Goal: Task Accomplishment & Management: Manage account settings

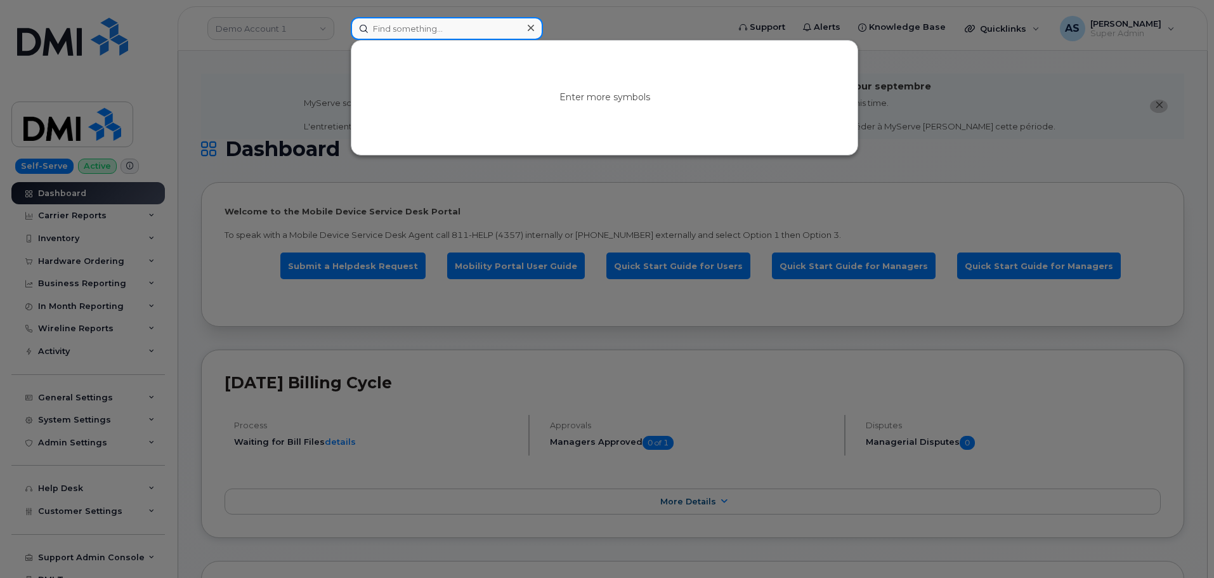
click at [416, 29] on input at bounding box center [447, 28] width 192 height 23
paste input "299471"
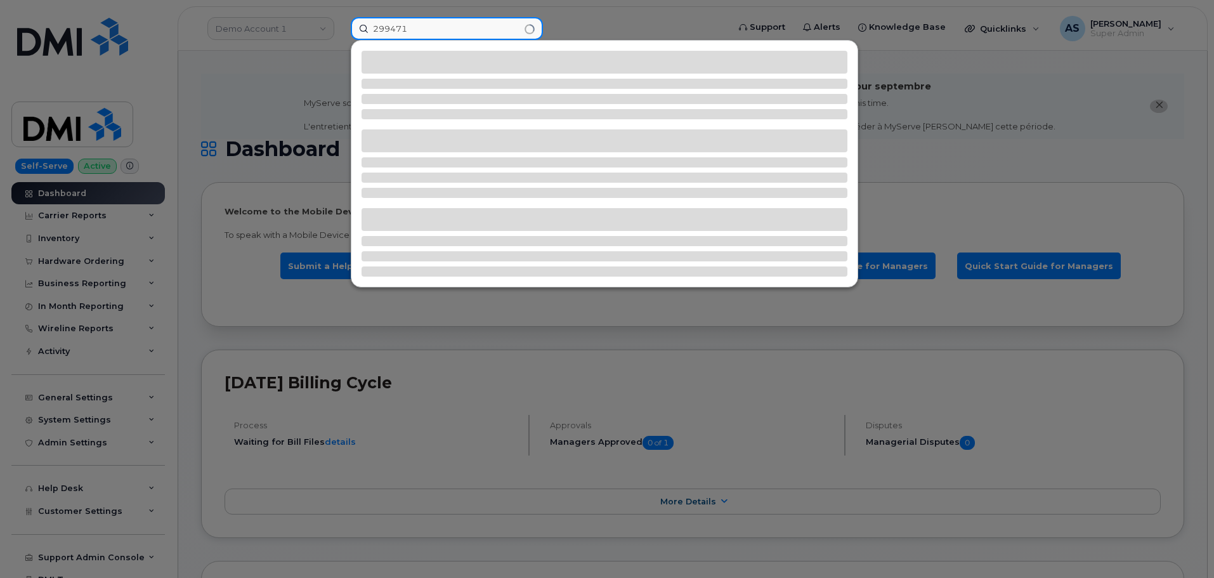
type input "299471"
drag, startPoint x: 264, startPoint y: 98, endPoint x: 252, endPoint y: 108, distance: 16.2
click at [259, 102] on div at bounding box center [607, 289] width 1214 height 578
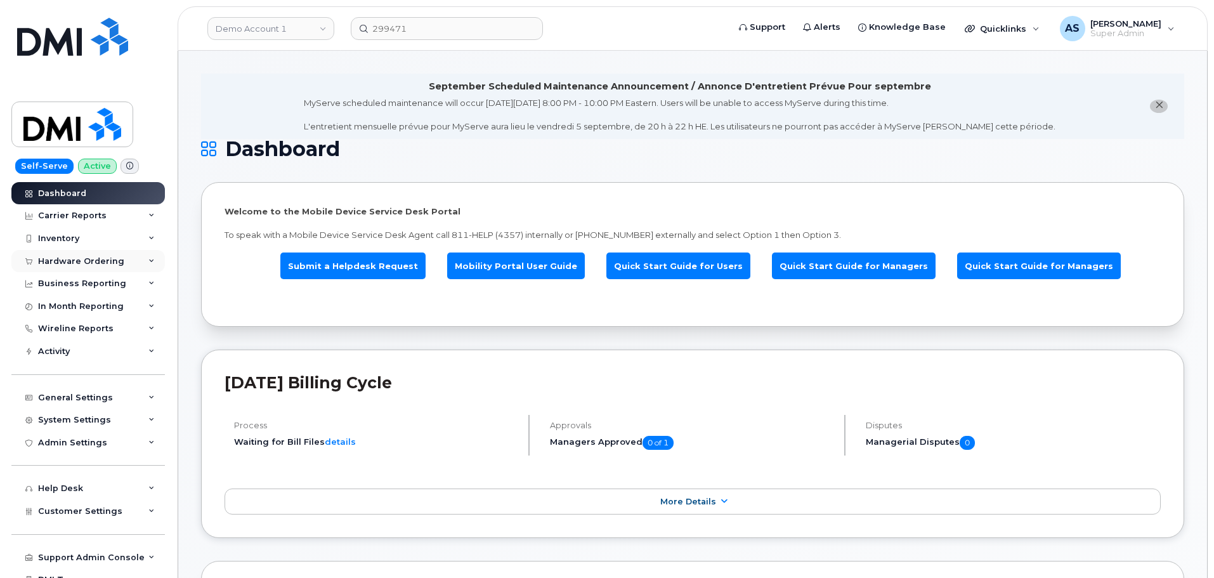
click at [89, 262] on div "Hardware Ordering" at bounding box center [81, 261] width 86 height 10
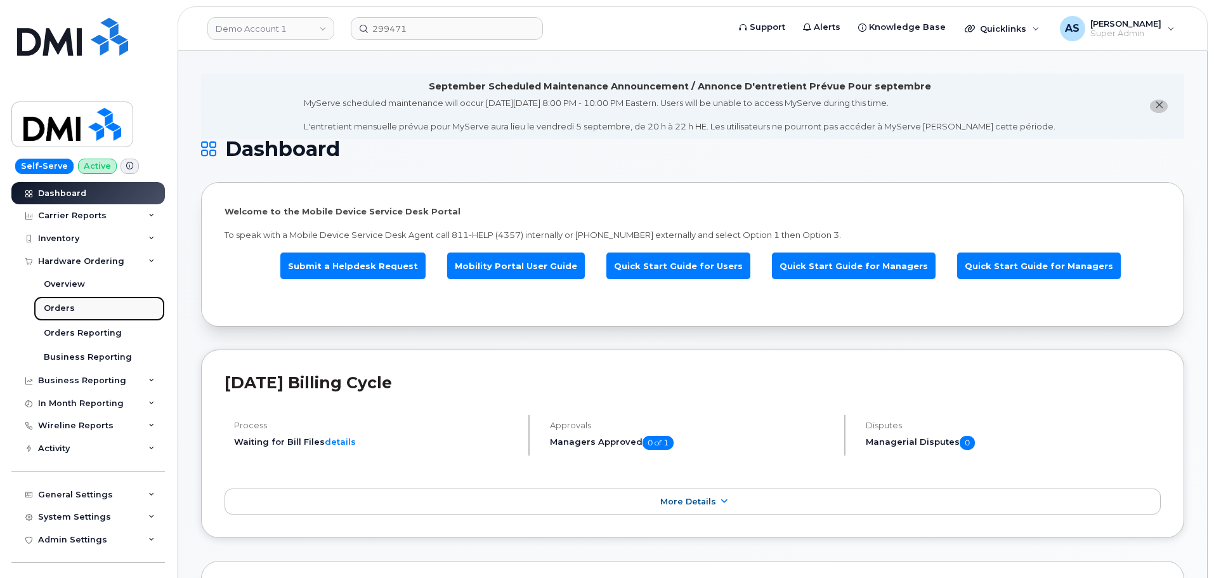
click at [74, 308] on link "Orders" at bounding box center [99, 308] width 131 height 24
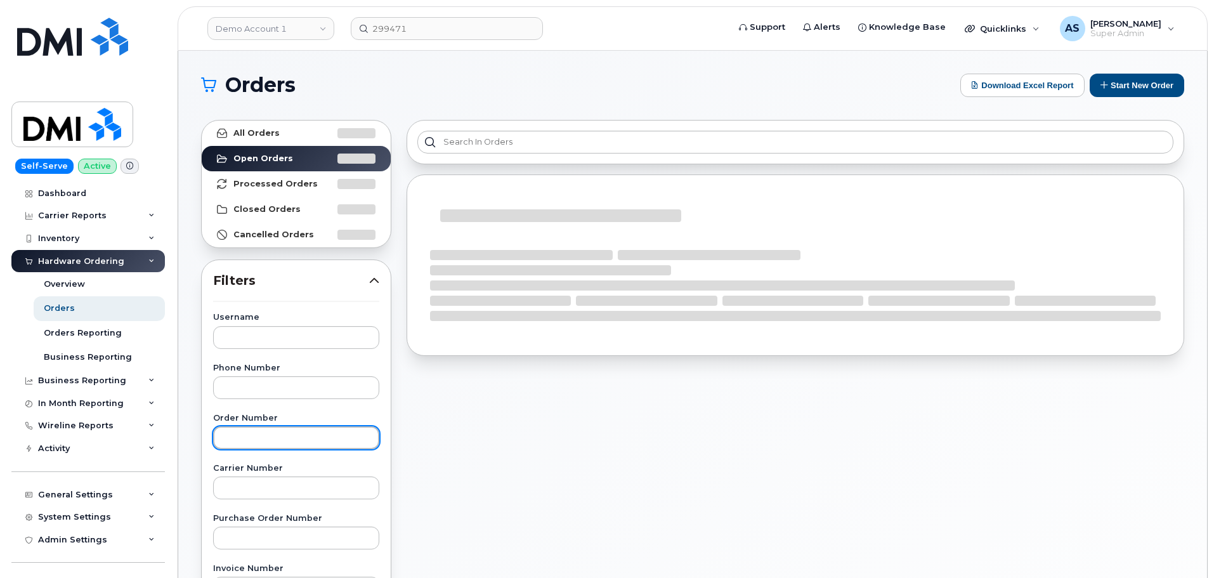
click at [254, 436] on input "text" at bounding box center [296, 437] width 166 height 23
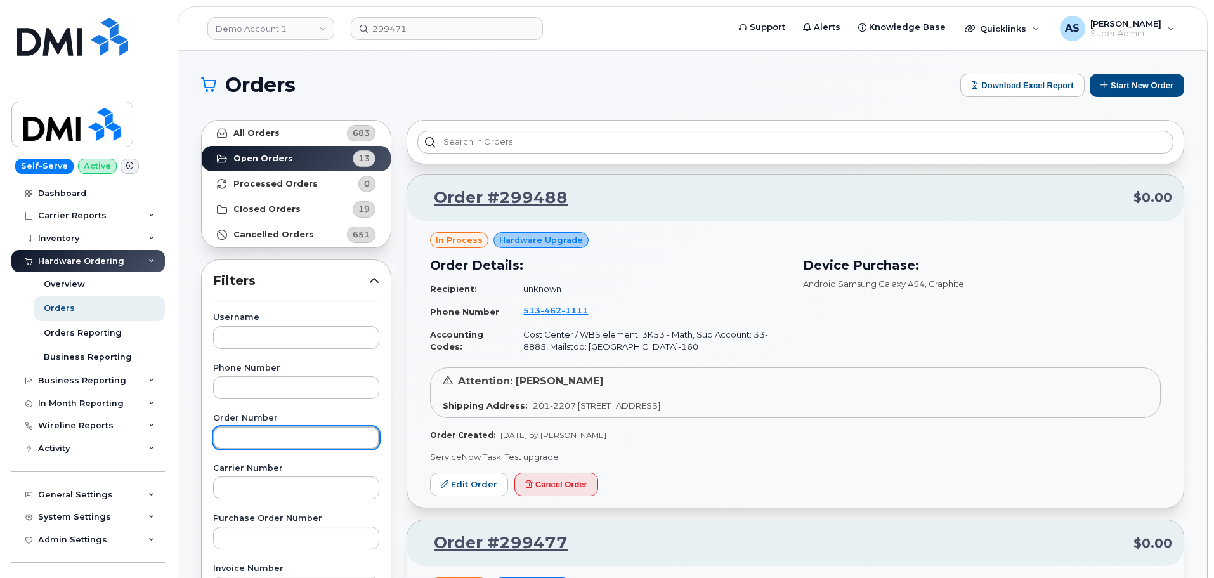
paste input "299471"
type input "299471"
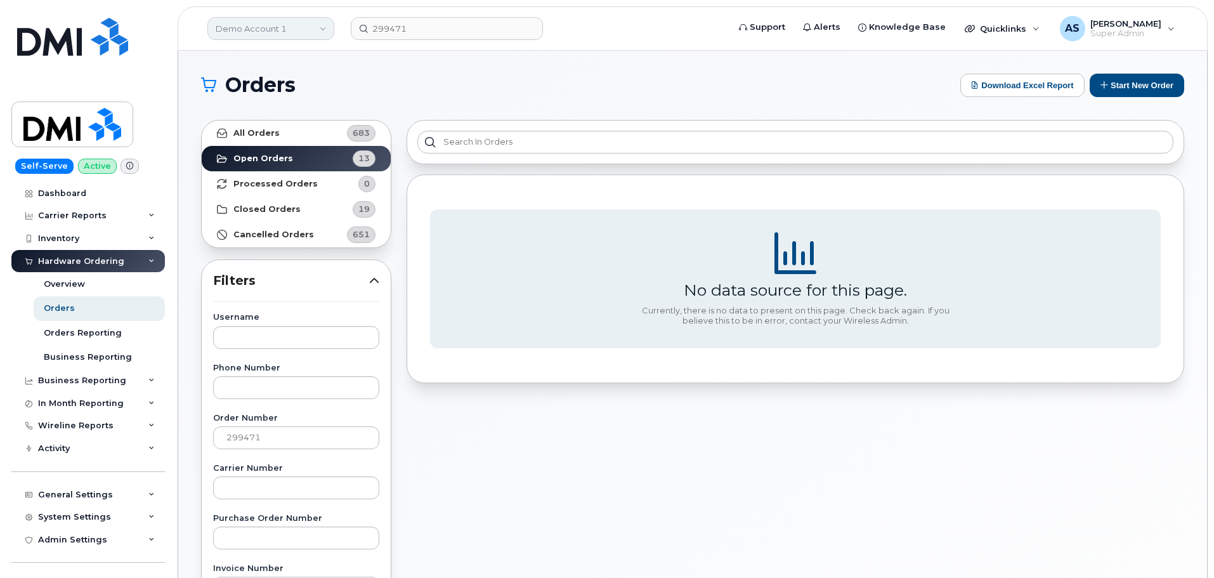
click at [252, 27] on link "Demo Account 1" at bounding box center [270, 28] width 127 height 23
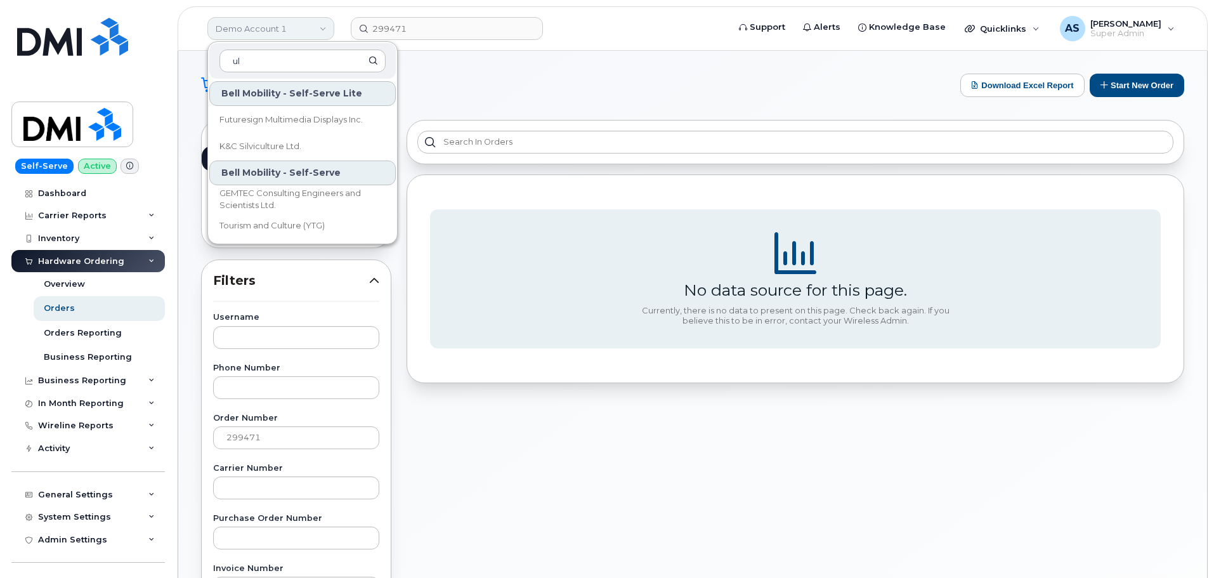
type input "u"
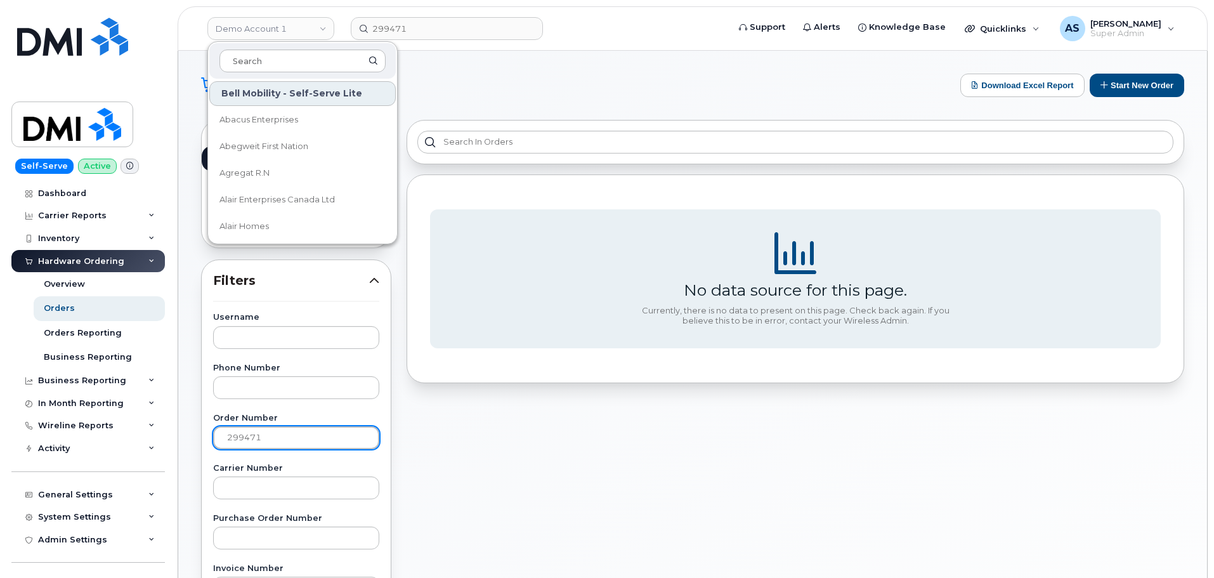
drag, startPoint x: 324, startPoint y: 438, endPoint x: 63, endPoint y: 477, distance: 263.0
click at [178, 477] on div "Demo Account 1 Bell Mobility - Self-Serve Lite Abacus Enterprises Abegweit Firs…" at bounding box center [692, 535] width 1029 height 968
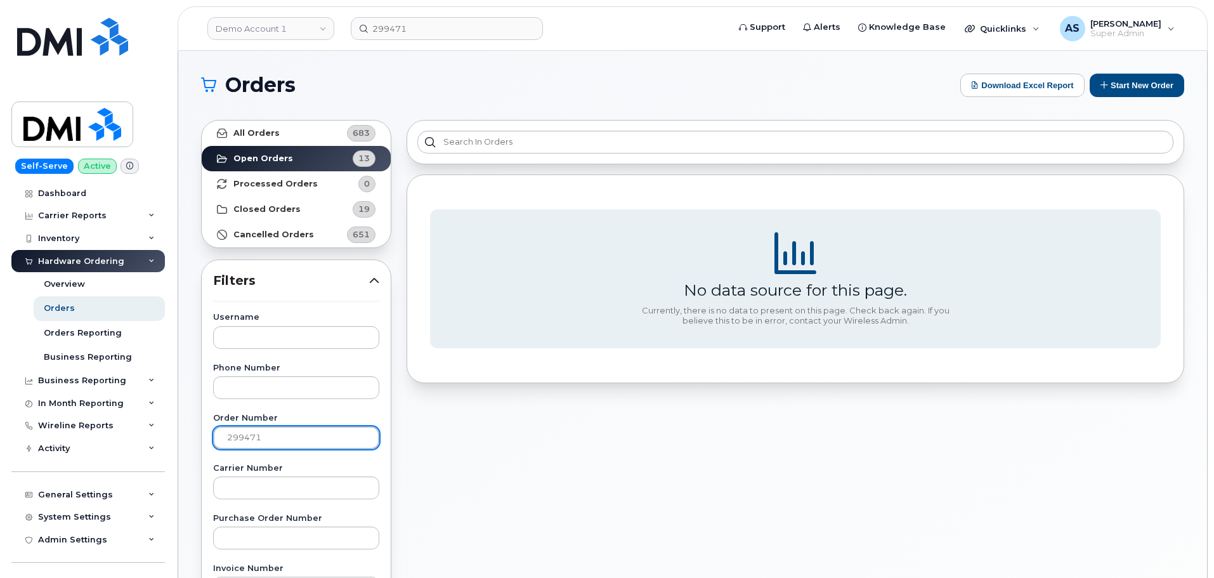
paste input "725"
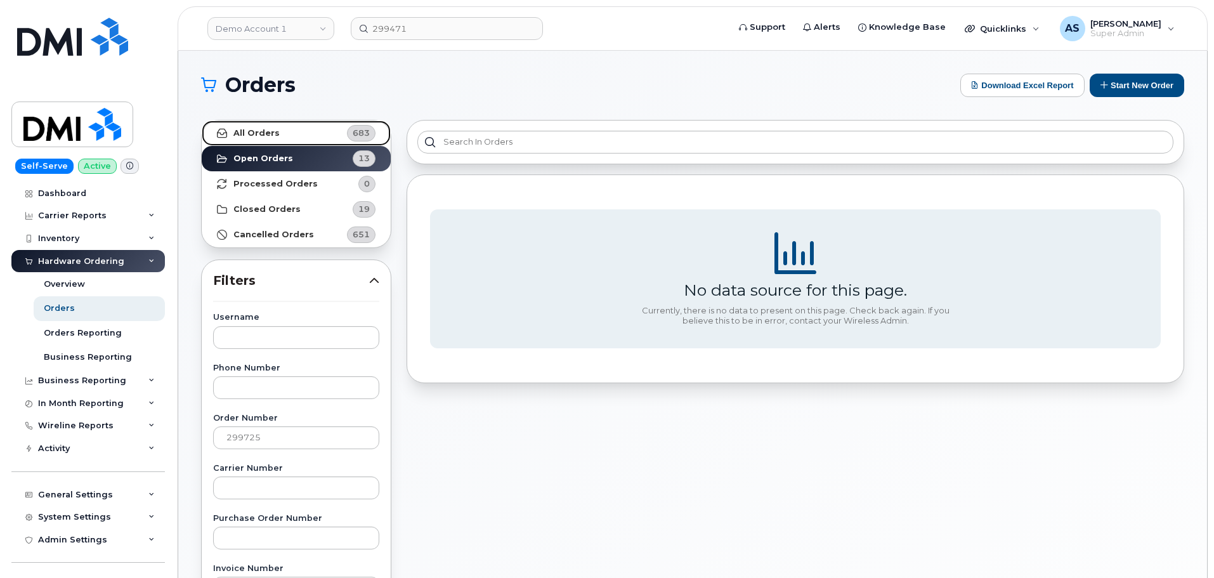
click at [258, 131] on strong "All Orders" at bounding box center [256, 133] width 46 height 10
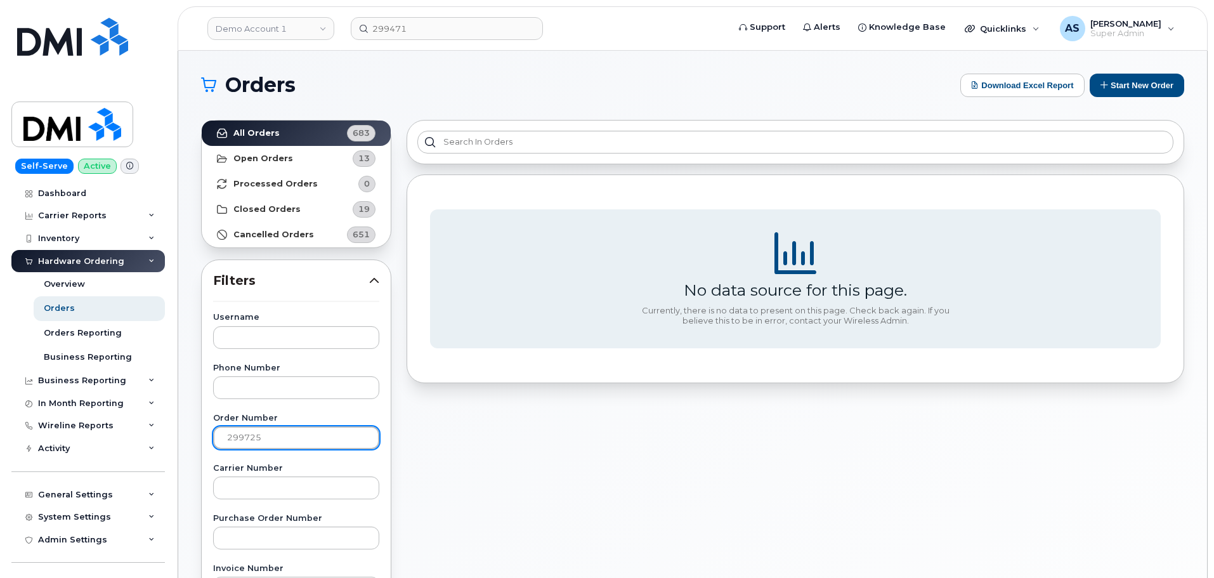
drag, startPoint x: 271, startPoint y: 436, endPoint x: 0, endPoint y: 446, distance: 271.1
click at [178, 449] on div "Demo Account 1 299471 Support Alerts Knowledge Base Quicklinks Suspend / Cancel…" at bounding box center [692, 535] width 1029 height 968
paste input "471"
type input "299471"
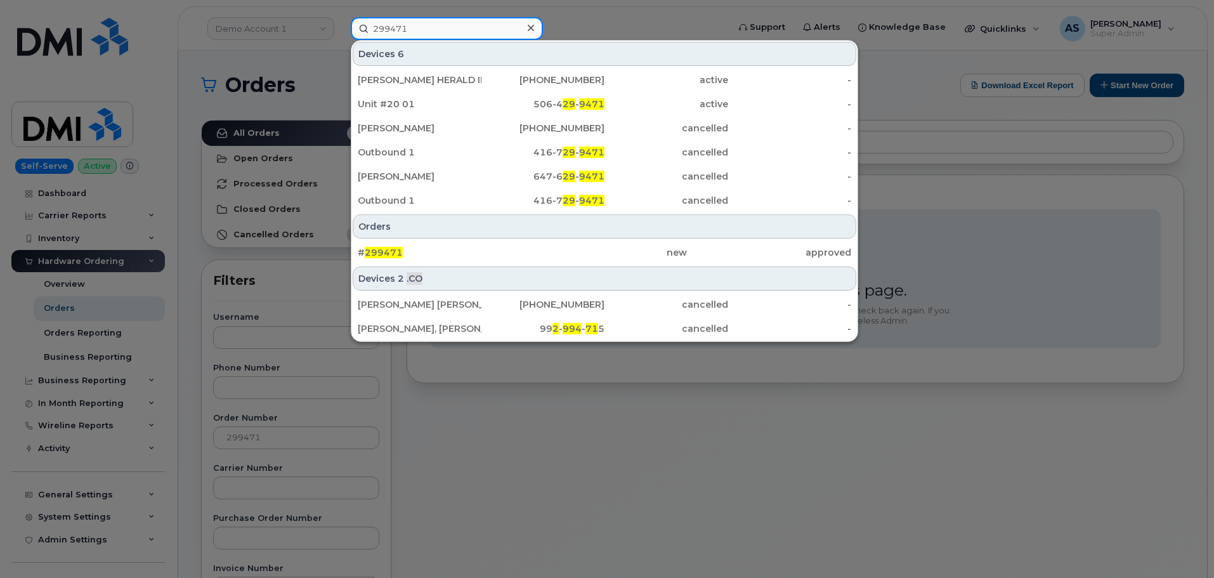
drag, startPoint x: 415, startPoint y: 25, endPoint x: 346, endPoint y: 29, distance: 68.6
click at [346, 29] on div "299471 Devices 6 PAULA HERALD IPAD 15107 704-493-4169 active - Unit #20 01 506-…" at bounding box center [536, 28] width 390 height 23
paste input "Rick Marczuk"
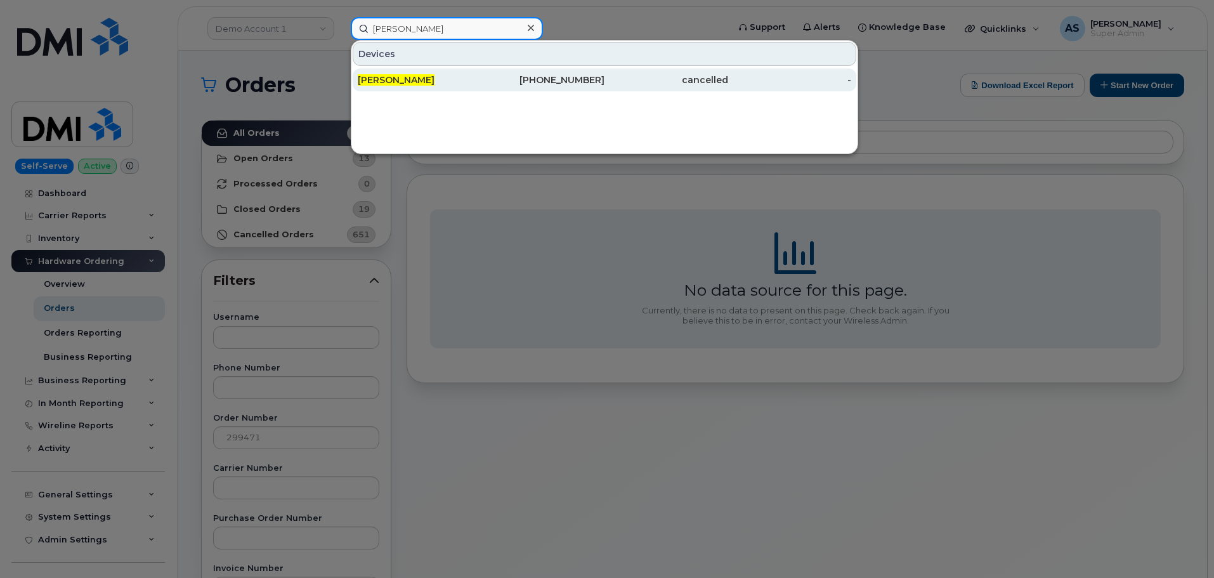
type input "Rick Marczuk"
click at [438, 80] on div "Rick Marczuk" at bounding box center [420, 80] width 124 height 13
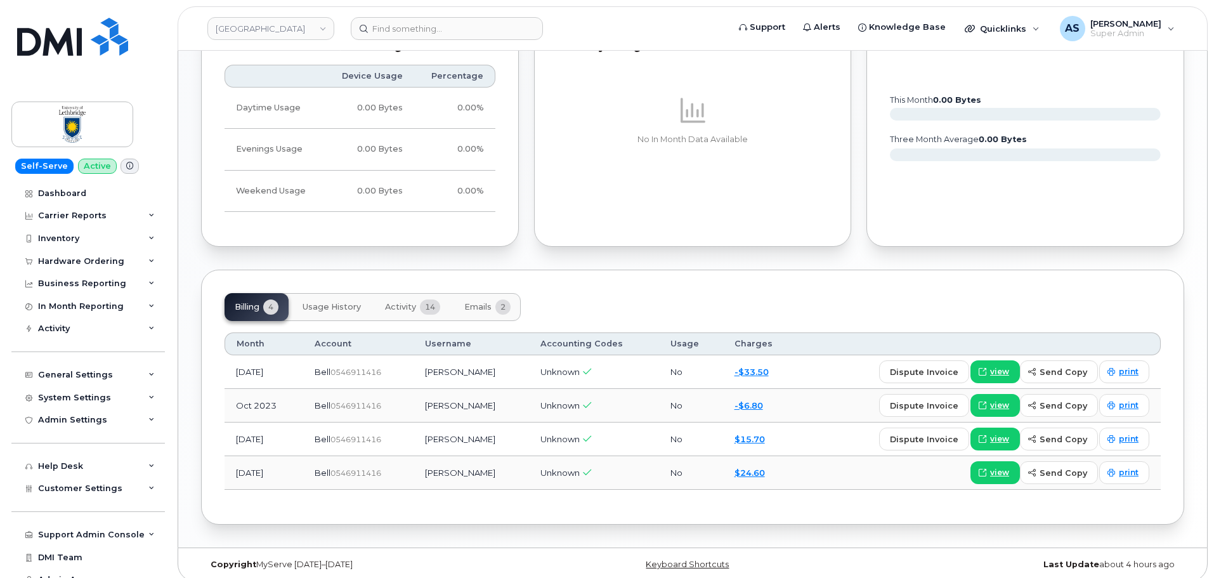
scroll to position [707, 0]
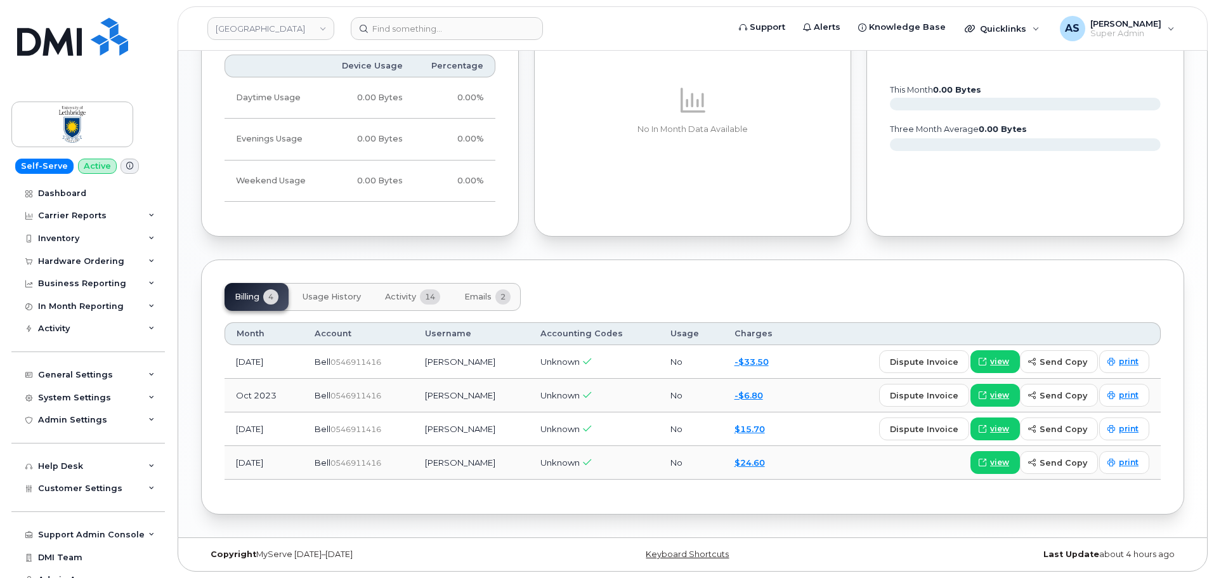
click at [408, 301] on span "Activity" at bounding box center [400, 297] width 31 height 10
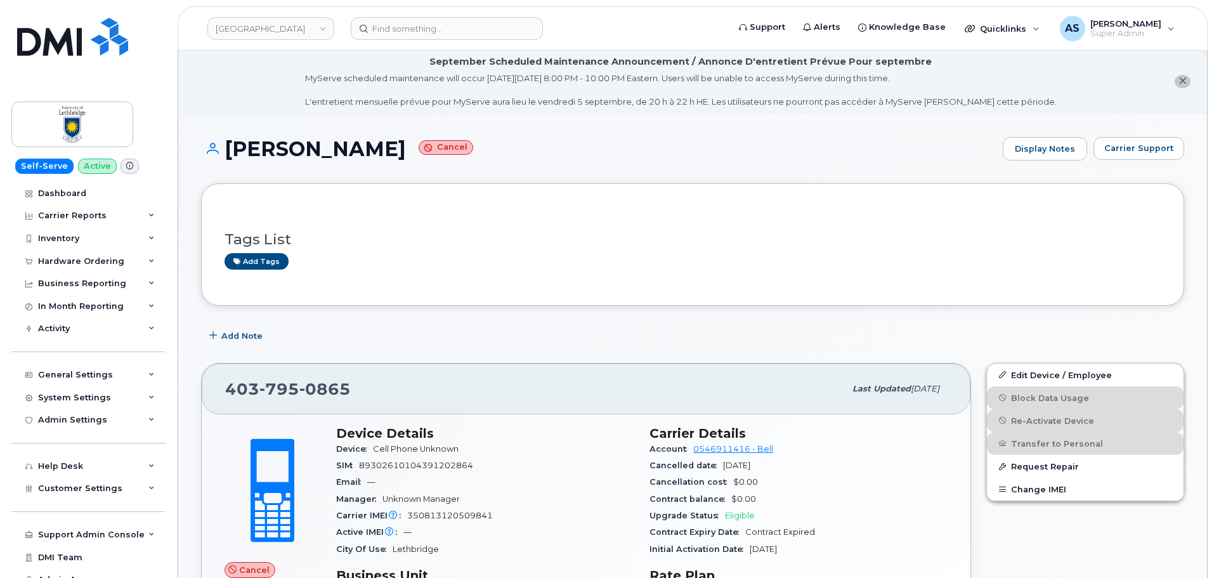
scroll to position [0, 0]
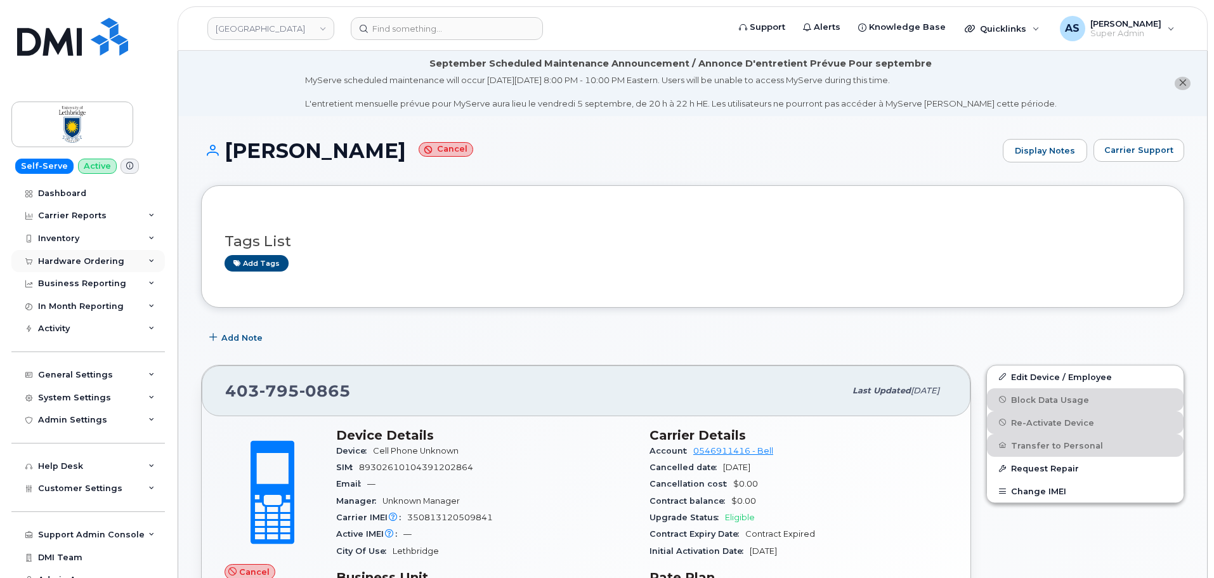
click at [105, 254] on div "Hardware Ordering" at bounding box center [88, 261] width 154 height 23
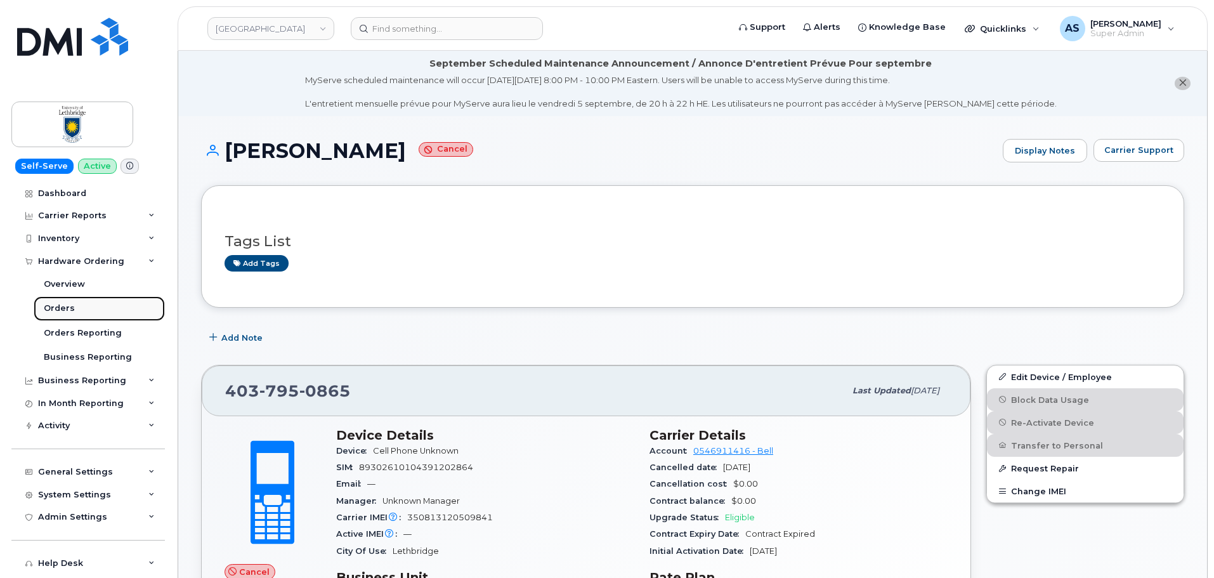
click at [88, 310] on link "Orders" at bounding box center [99, 308] width 131 height 24
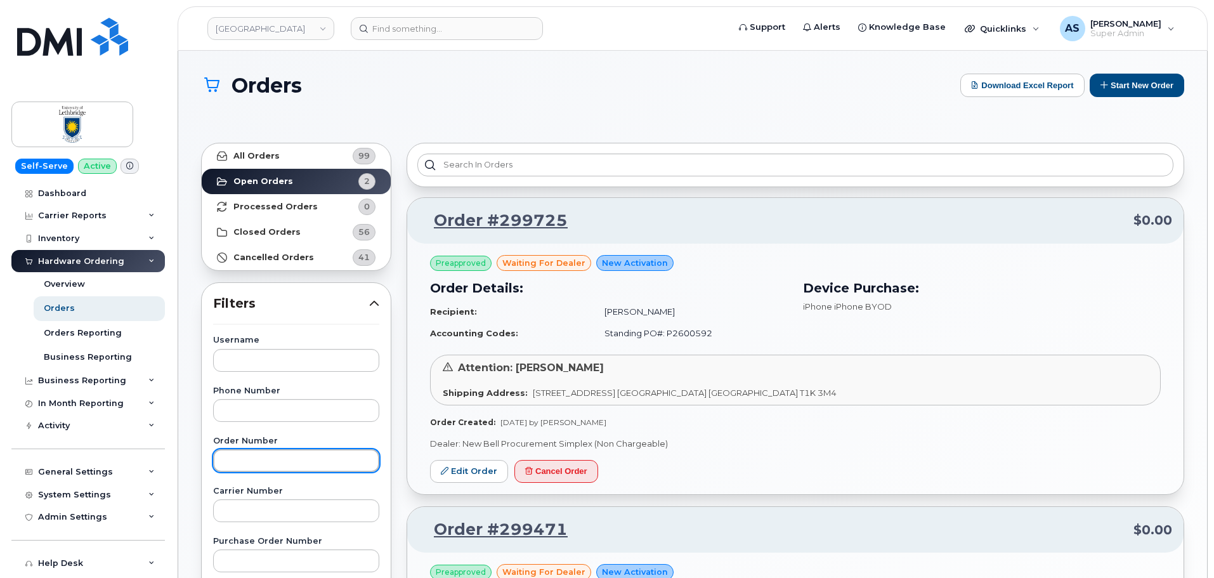
click at [295, 456] on input "text" at bounding box center [296, 460] width 166 height 23
paste input "299471"
type input "299471"
click at [271, 152] on strong "All Orders" at bounding box center [256, 156] width 46 height 10
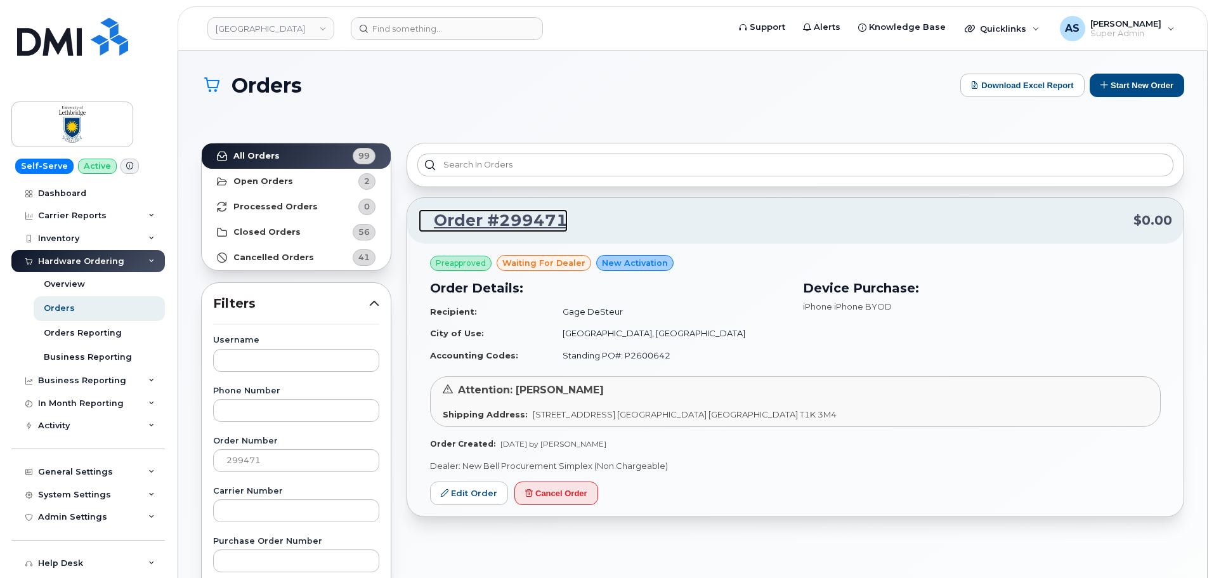
click at [531, 220] on link "Order #299471" at bounding box center [493, 220] width 149 height 23
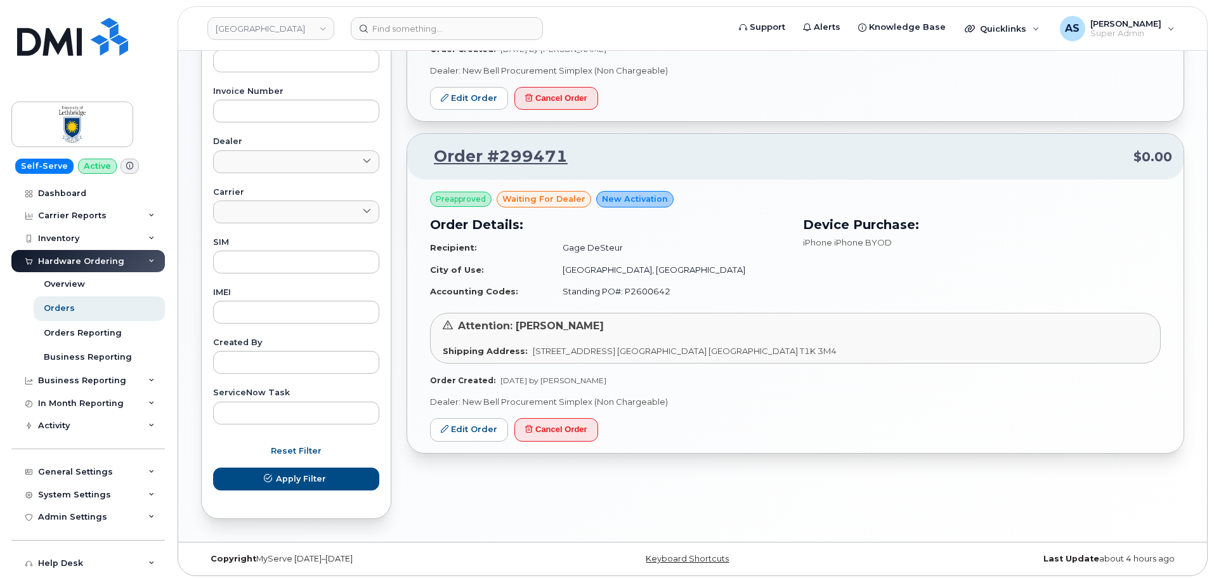
scroll to position [355, 0]
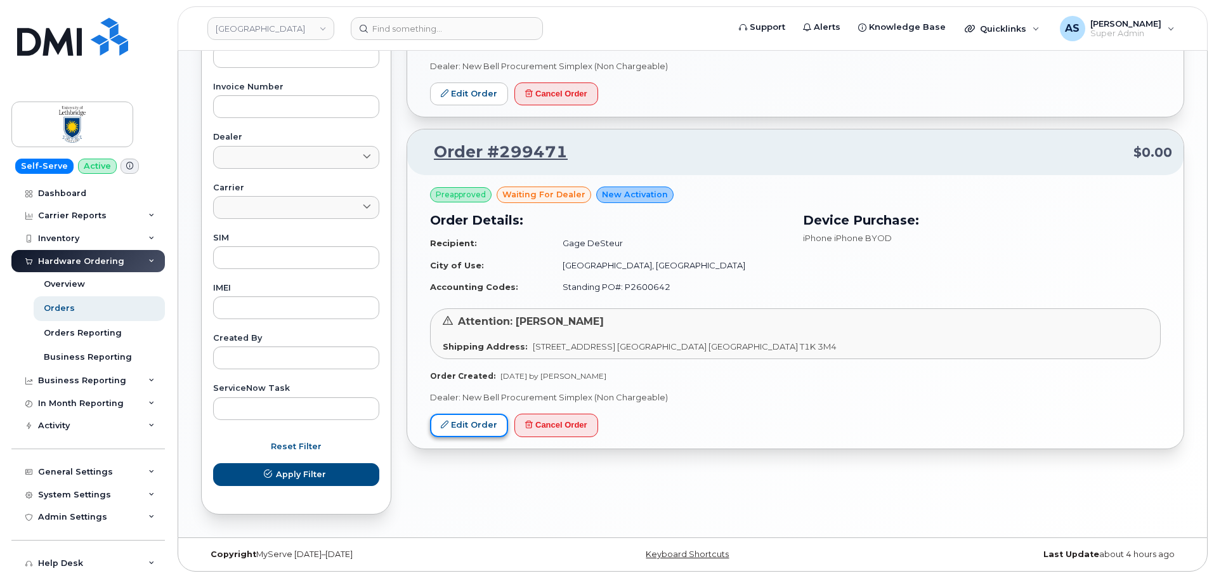
click at [480, 421] on link "Edit Order" at bounding box center [469, 425] width 78 height 23
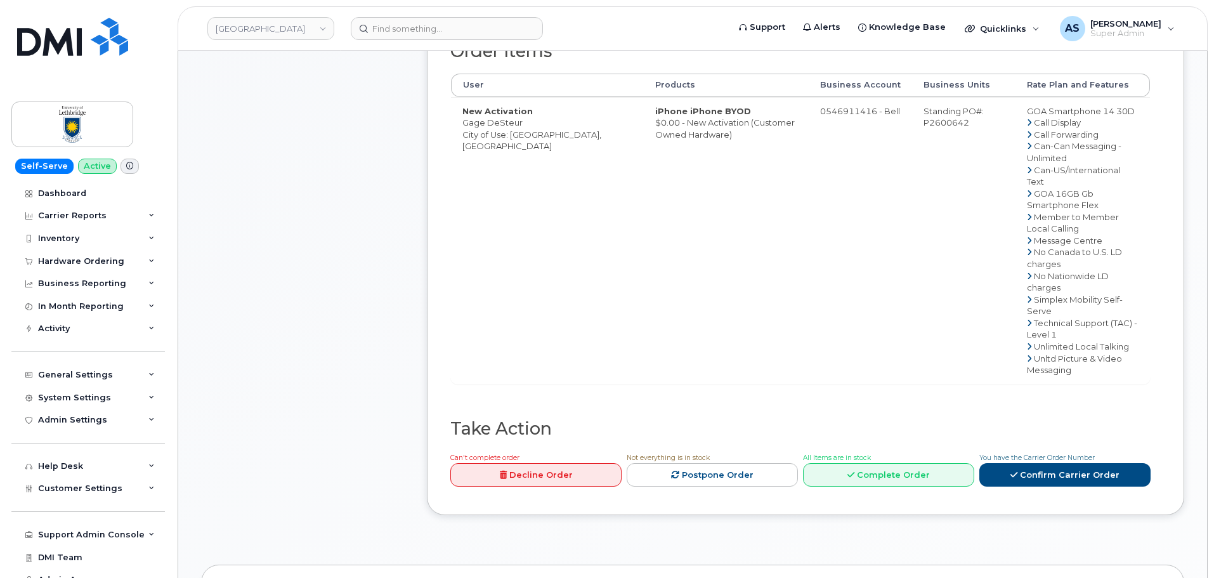
scroll to position [571, 0]
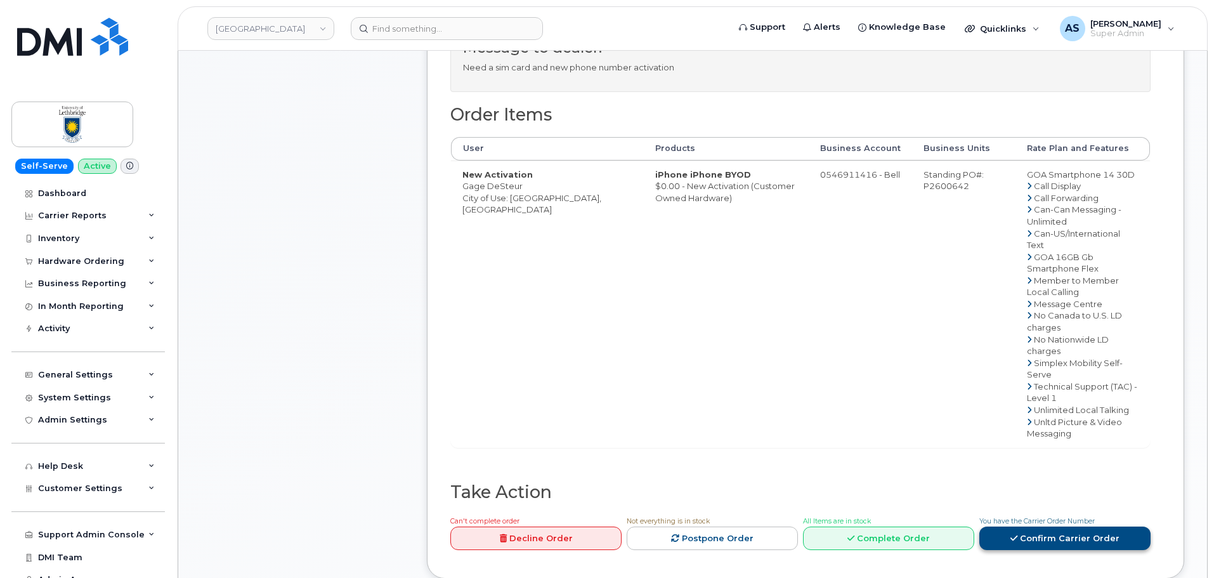
click at [1101, 527] on link "Confirm Carrier Order" at bounding box center [1065, 538] width 171 height 23
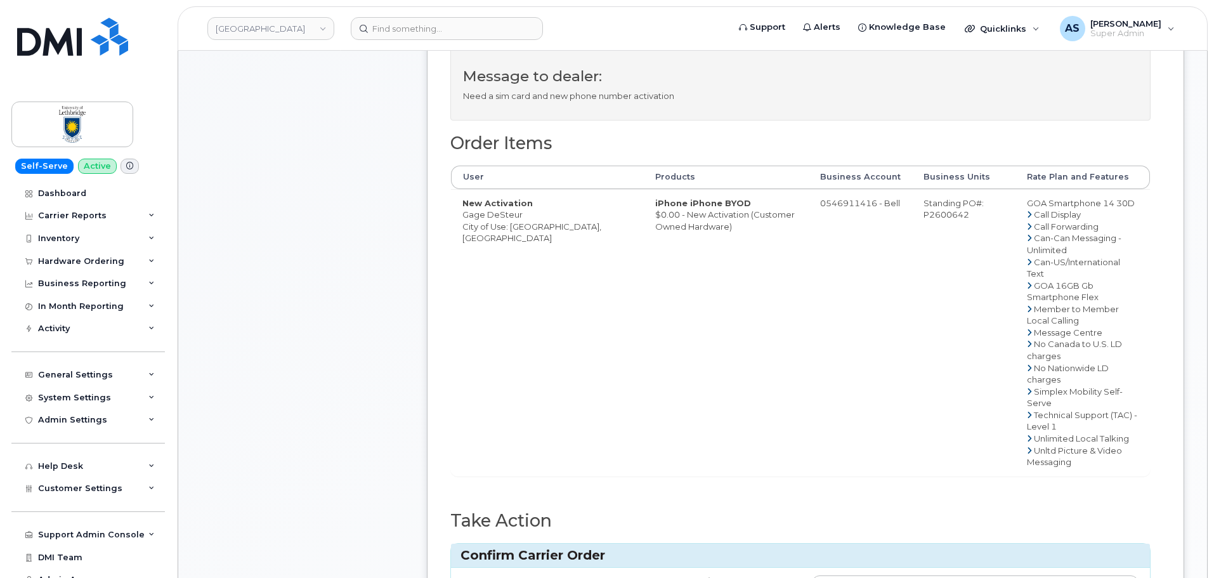
scroll to position [761, 0]
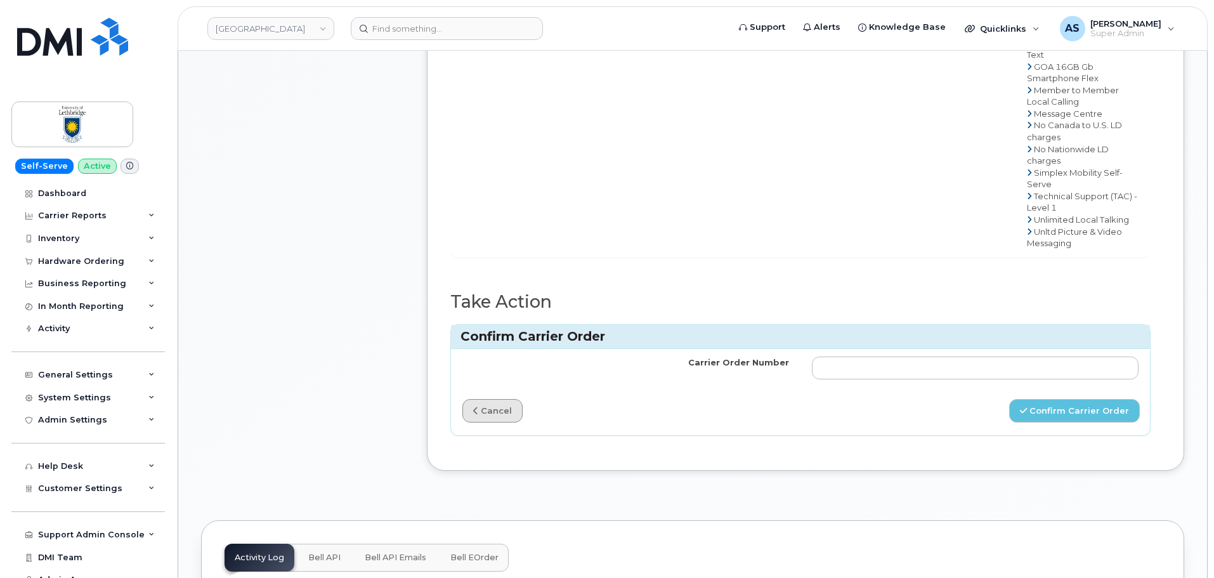
click at [490, 399] on link "cancel" at bounding box center [493, 410] width 60 height 23
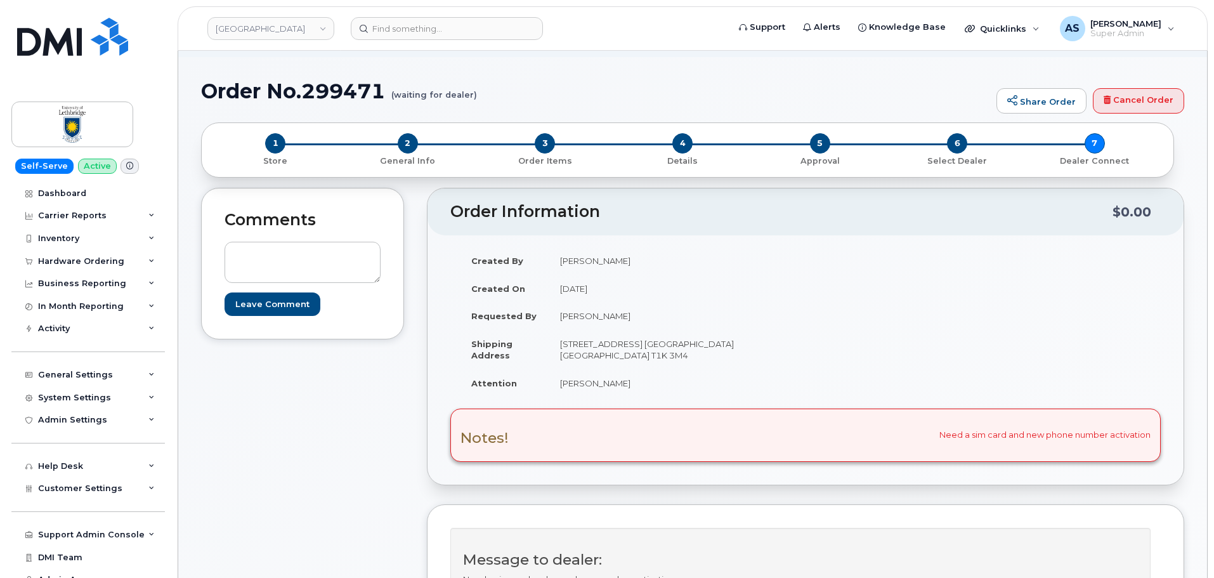
scroll to position [0, 0]
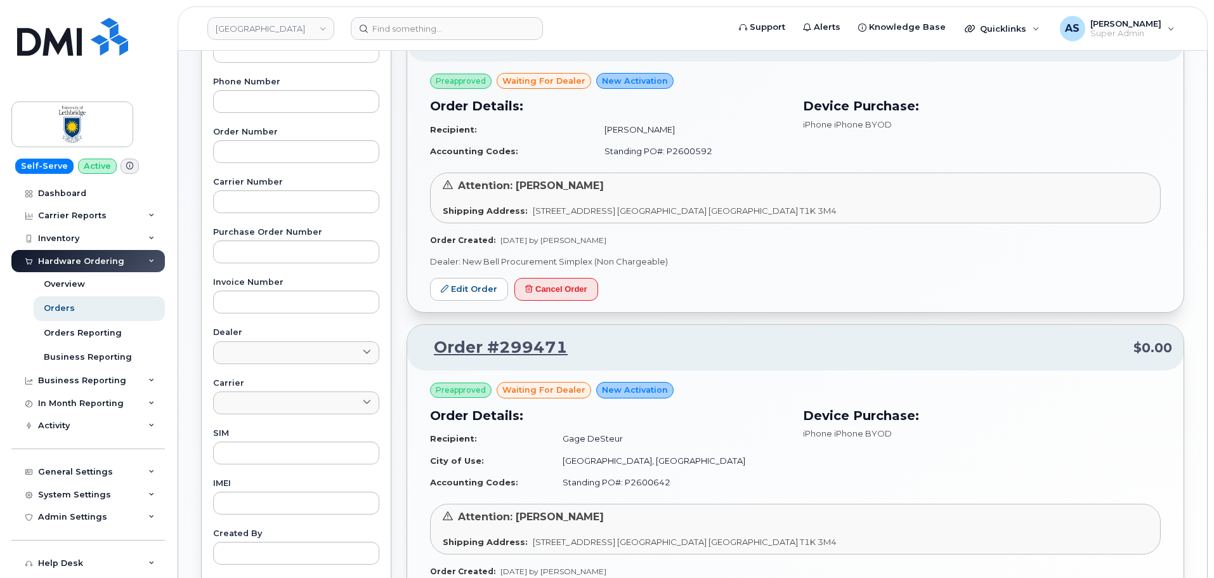
scroll to position [190, 0]
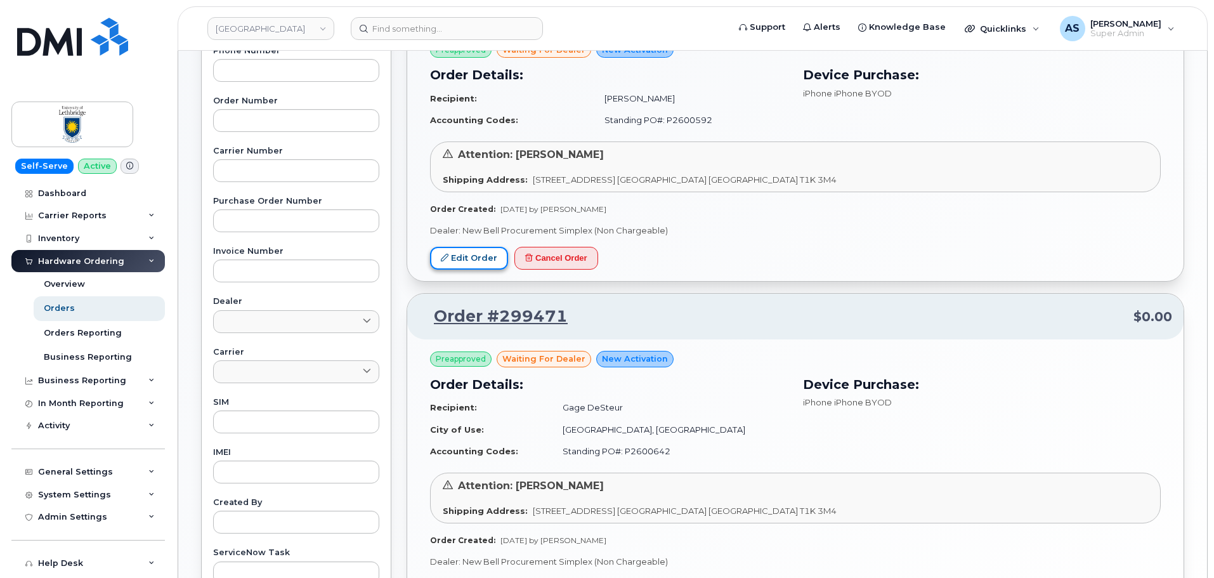
click at [461, 256] on link "Edit Order" at bounding box center [469, 258] width 78 height 23
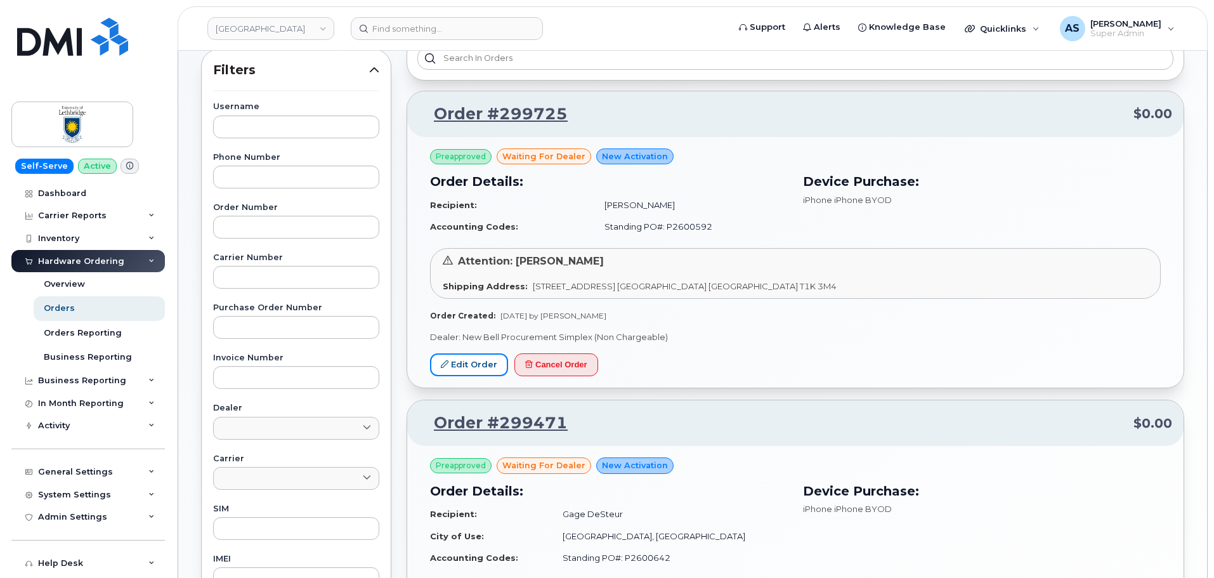
scroll to position [0, 0]
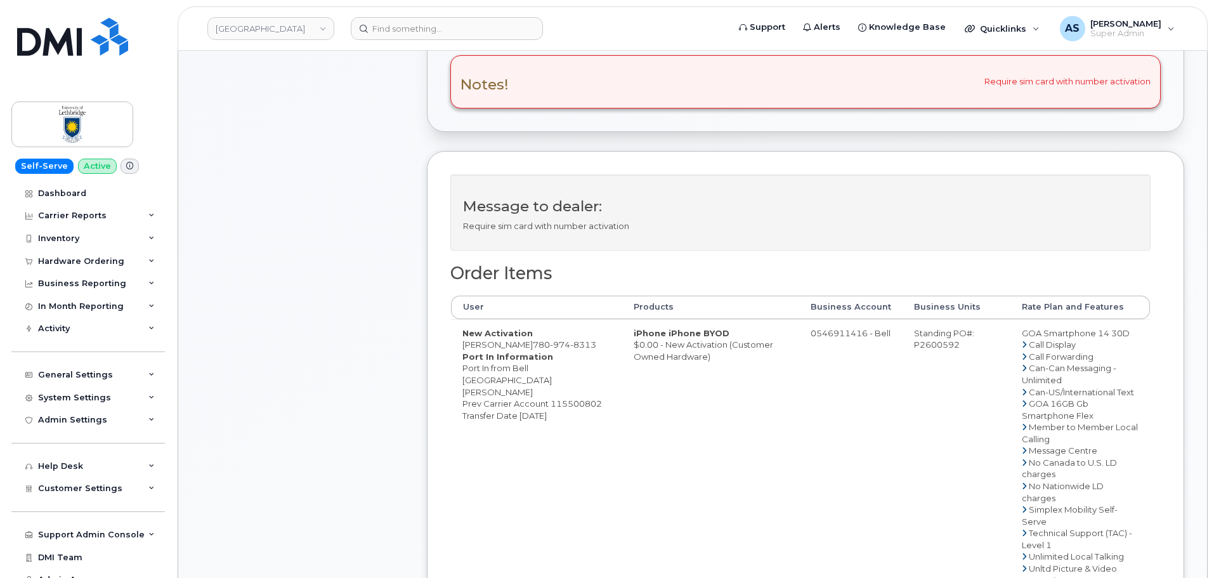
scroll to position [571, 0]
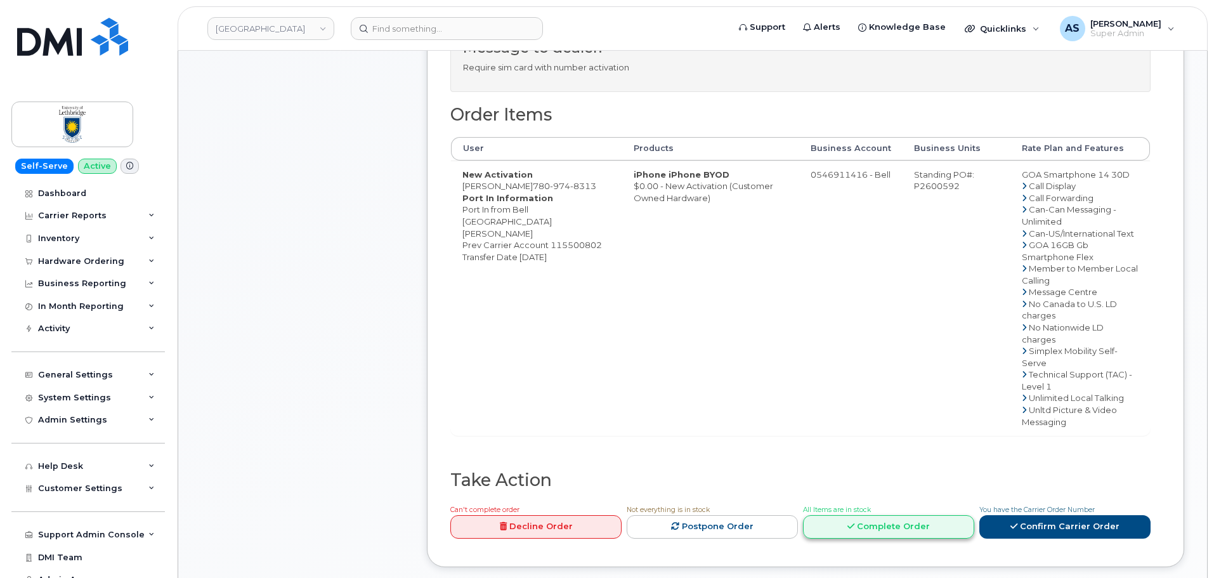
click at [890, 515] on link "Complete Order" at bounding box center [888, 526] width 171 height 23
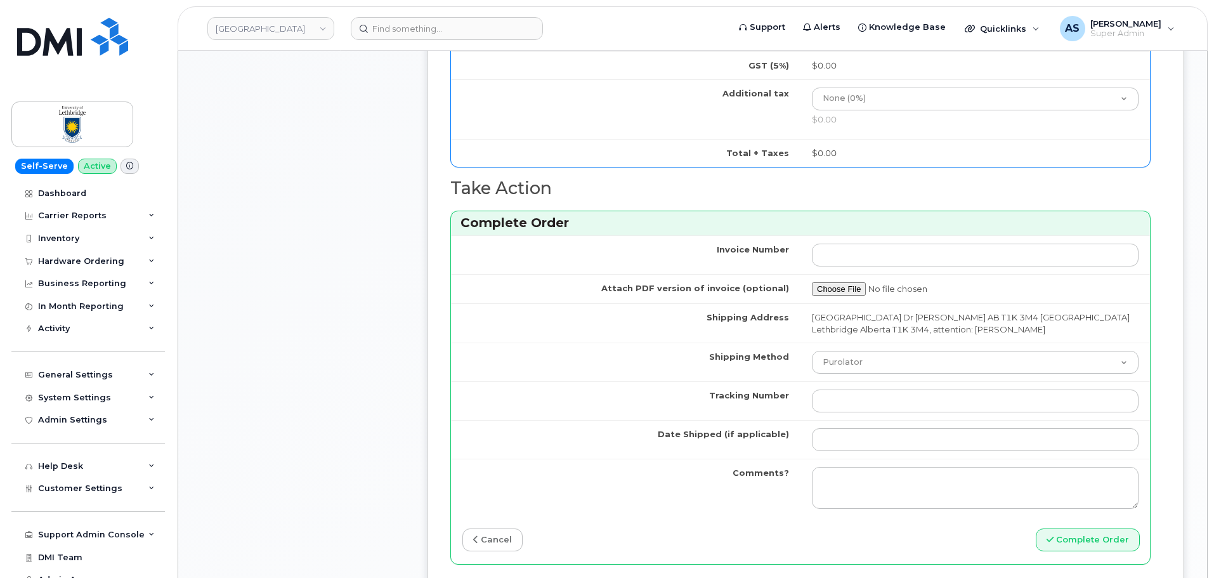
scroll to position [1206, 0]
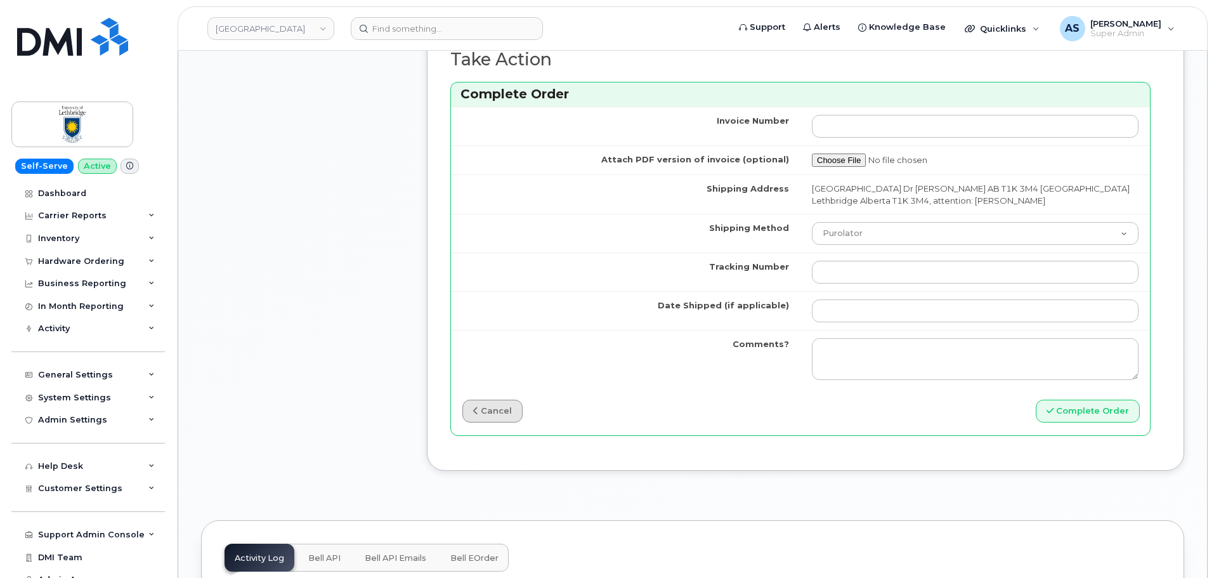
click at [508, 419] on link "cancel" at bounding box center [493, 411] width 60 height 23
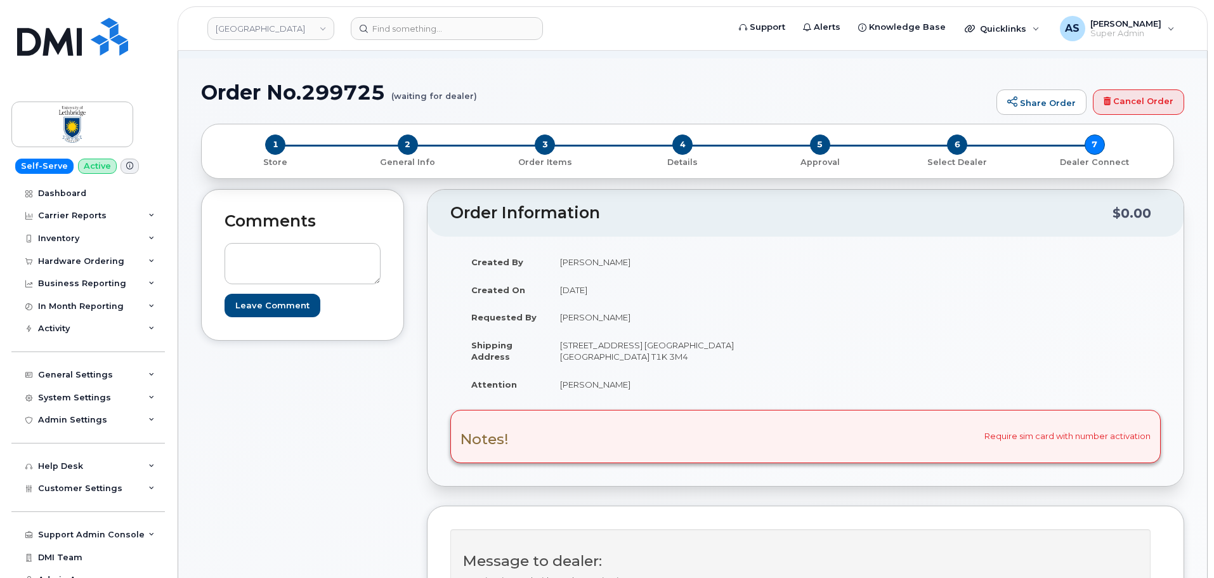
scroll to position [0, 0]
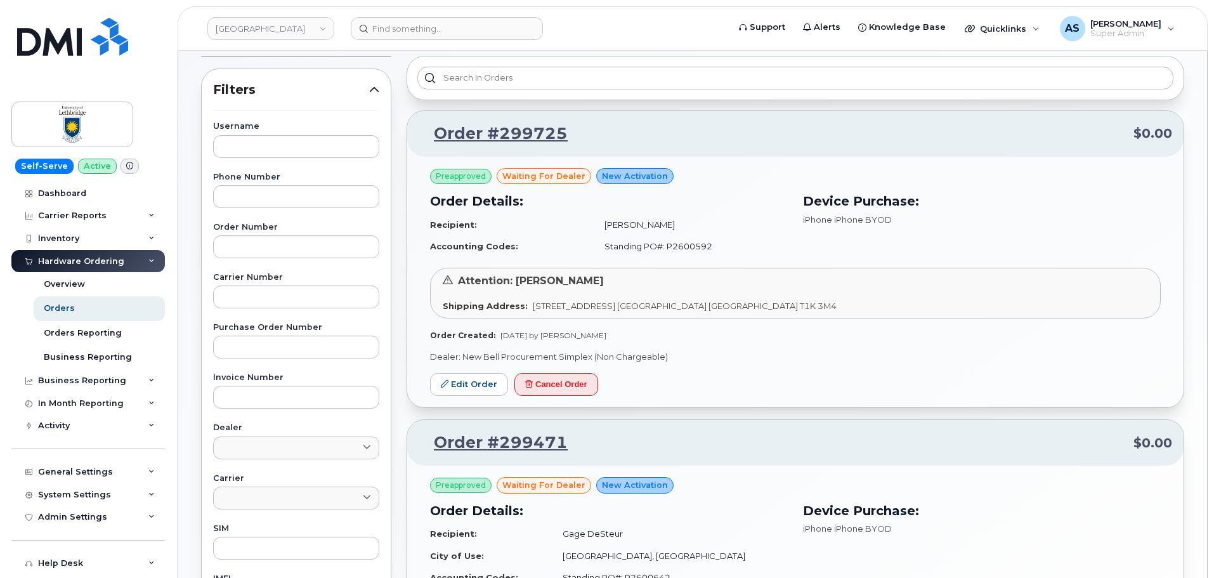
scroll to position [63, 0]
click at [126, 168] on icon at bounding box center [129, 165] width 7 height 7
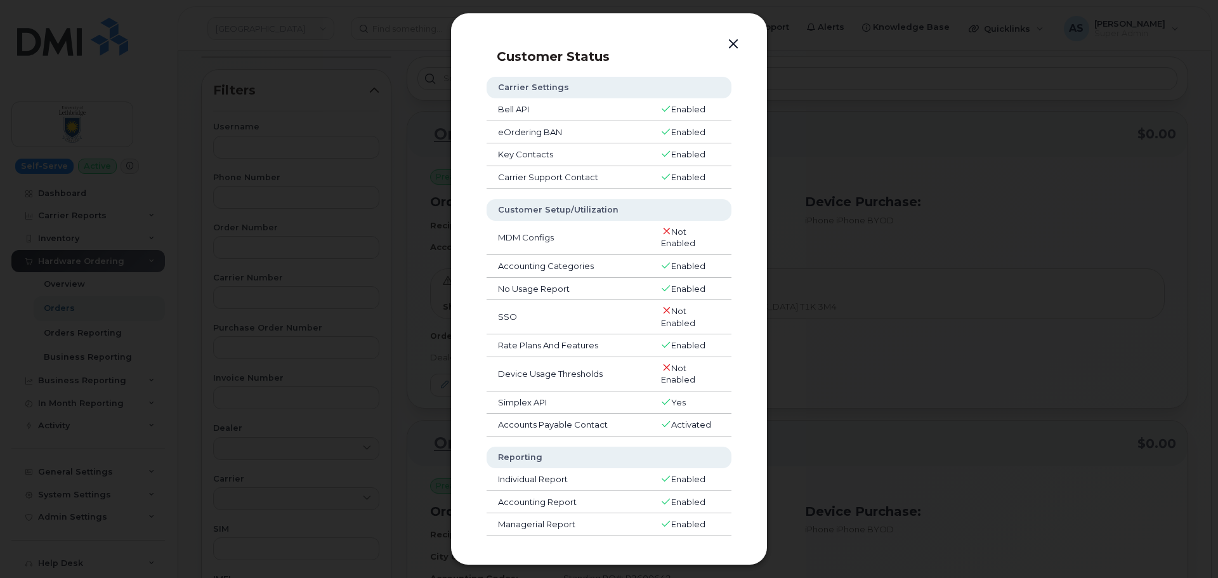
click at [599, 104] on td "Bell API" at bounding box center [568, 109] width 163 height 23
click at [725, 50] on button "button" at bounding box center [733, 45] width 19 height 18
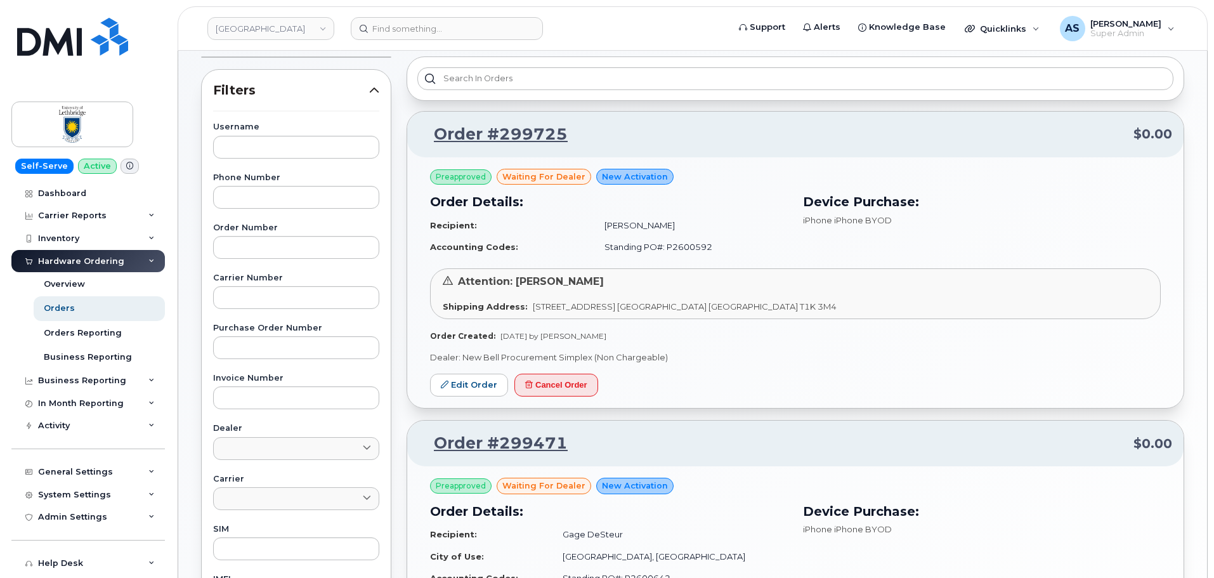
click at [399, 93] on div "Order #299725 $0.00 Preapproved waiting for dealer New Activation Order Details…" at bounding box center [795, 431] width 793 height 765
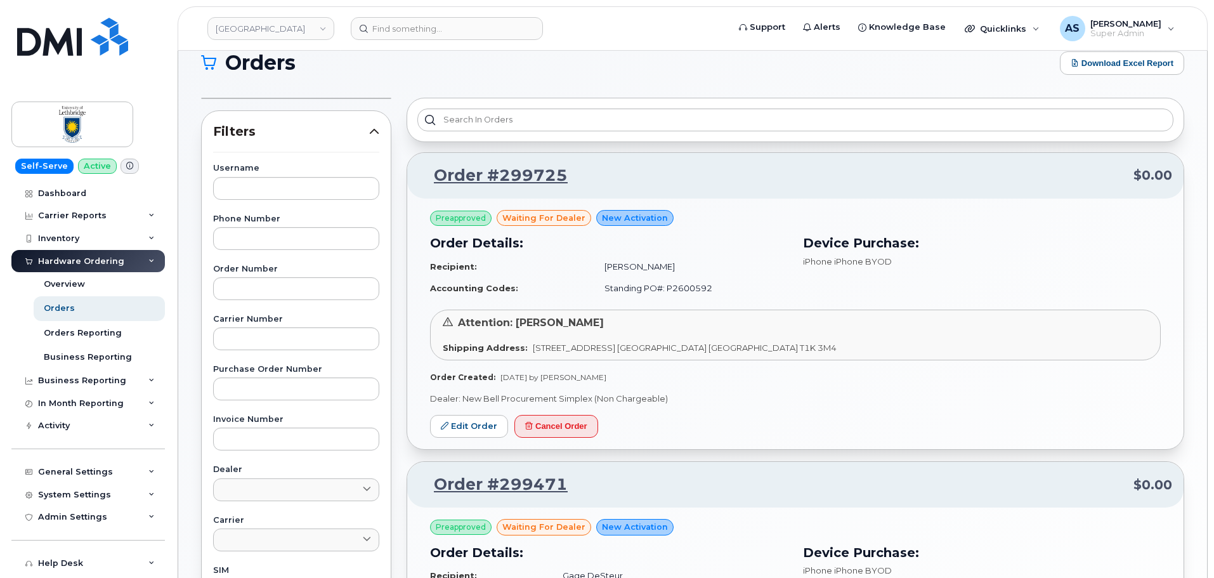
scroll to position [0, 0]
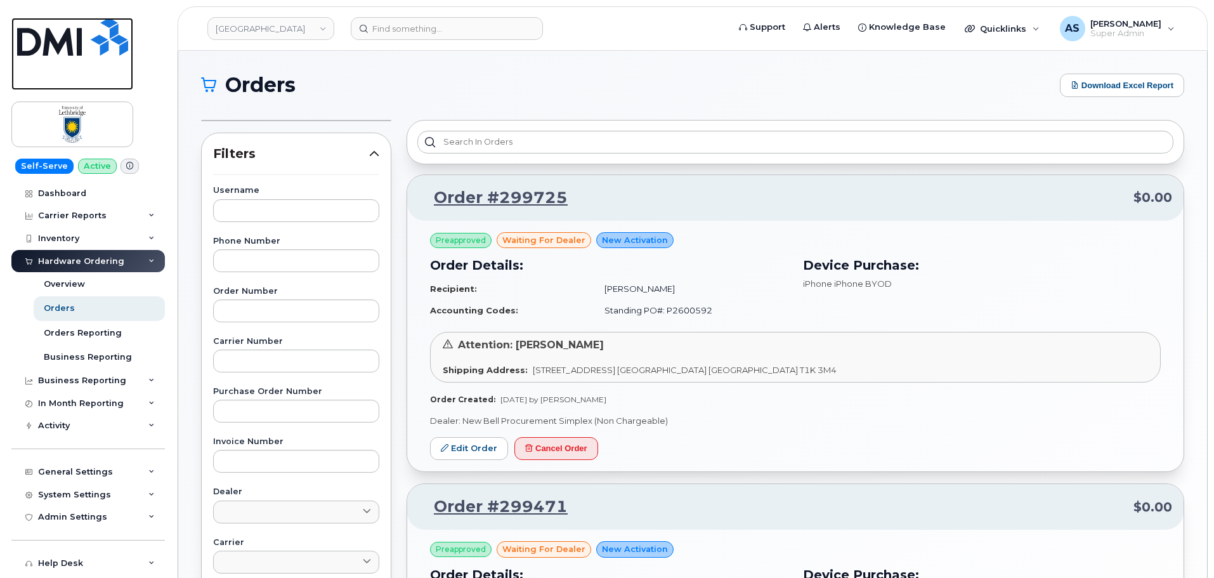
drag, startPoint x: 67, startPoint y: 34, endPoint x: 65, endPoint y: 44, distance: 10.3
click at [66, 35] on img at bounding box center [72, 37] width 111 height 38
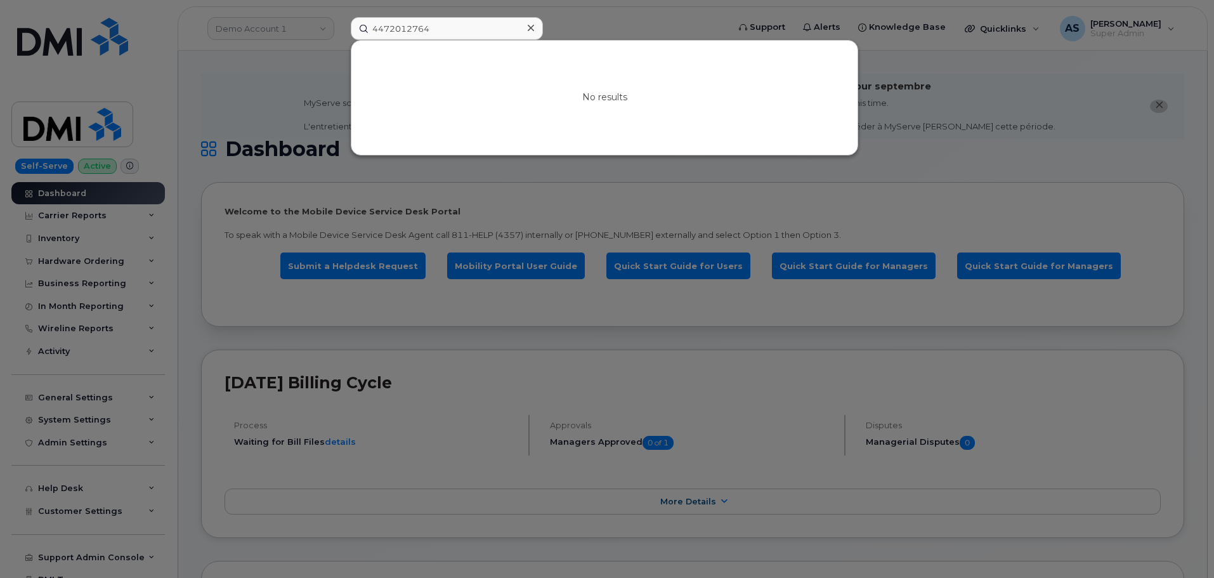
type input "4472012764"
click at [314, 65] on div at bounding box center [607, 289] width 1214 height 578
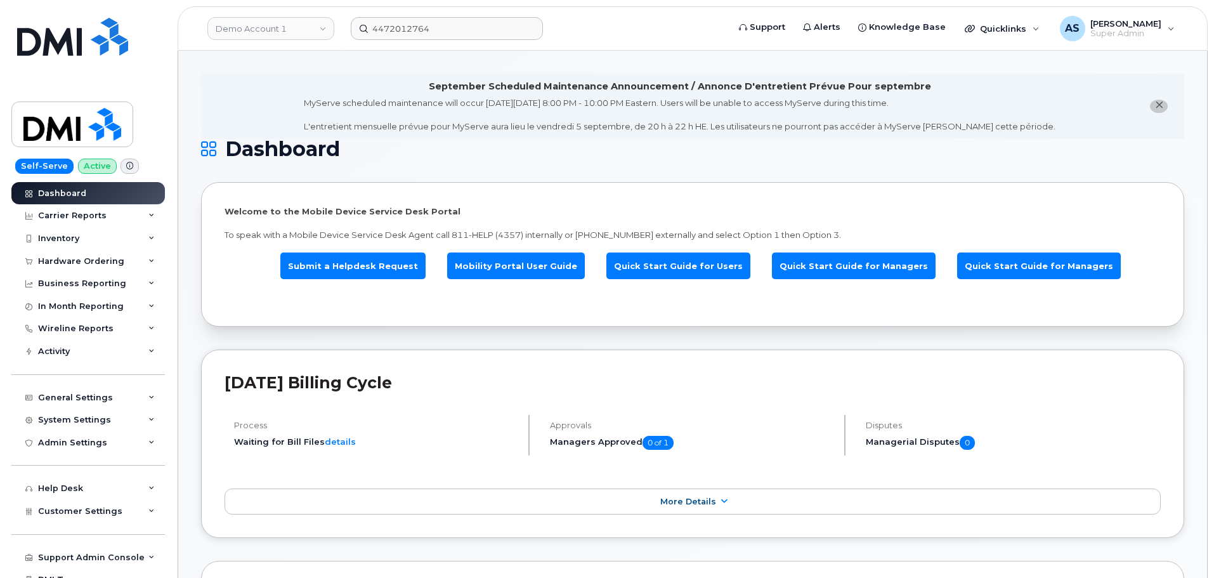
click at [1156, 110] on span "close notification" at bounding box center [1159, 105] width 10 height 10
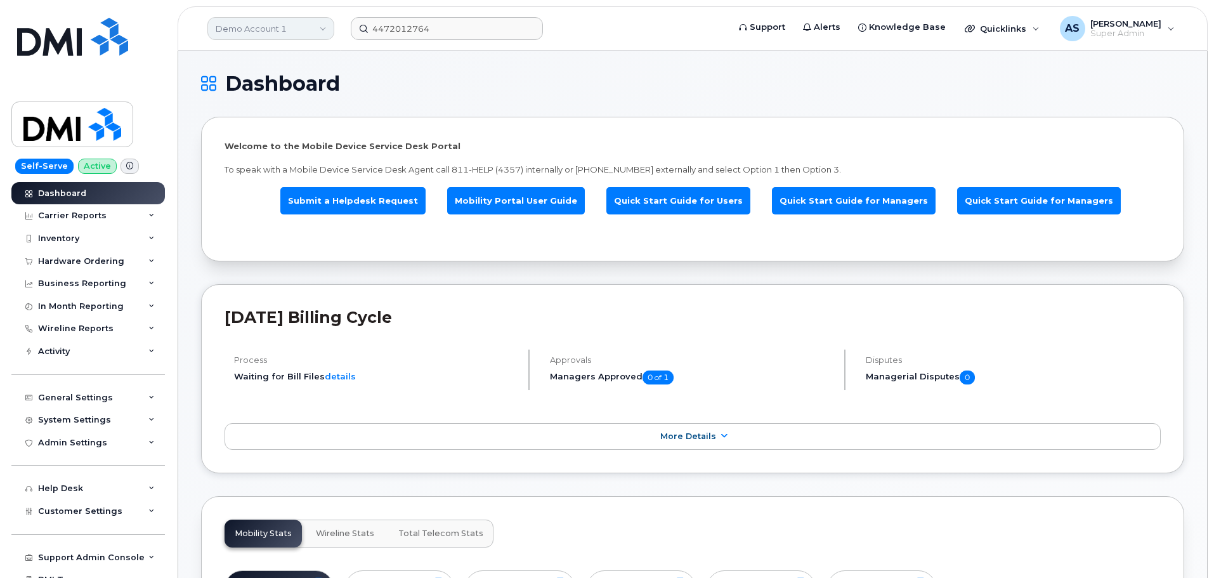
click at [272, 36] on link "Demo Account 1" at bounding box center [270, 28] width 127 height 23
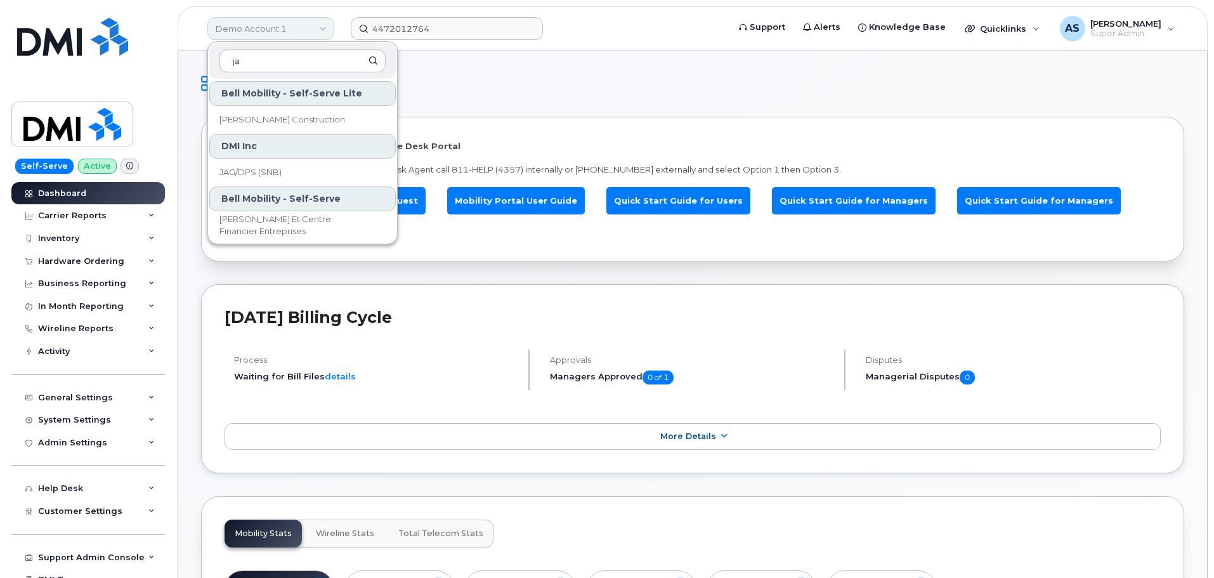
type input "j"
